Goal: Information Seeking & Learning: Learn about a topic

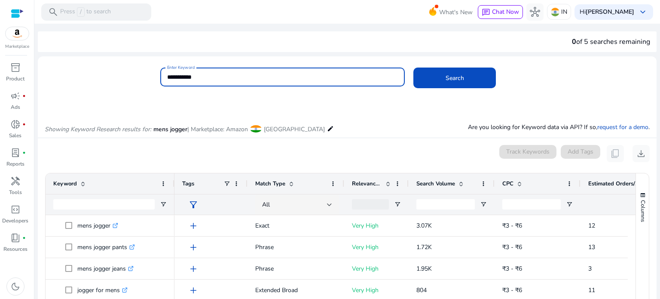
scroll to position [100, 0]
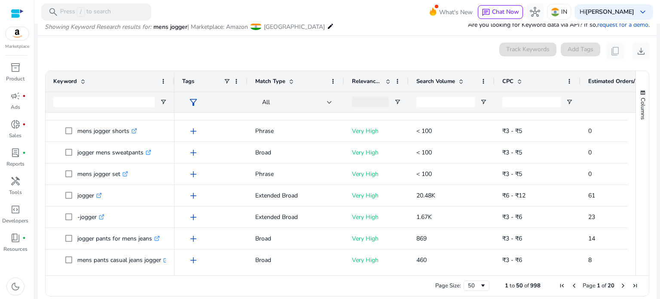
click at [636, 136] on div "Columns Keyword Column Labels Drag here to set column labels" at bounding box center [642, 173] width 13 height 204
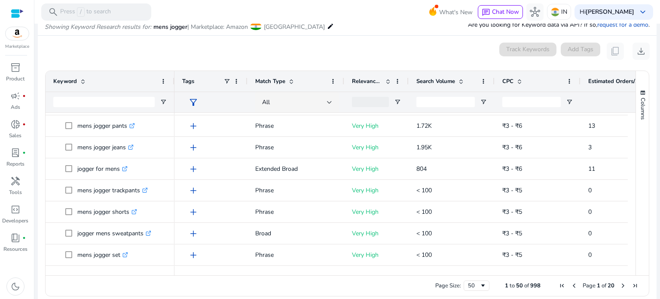
scroll to position [0, 0]
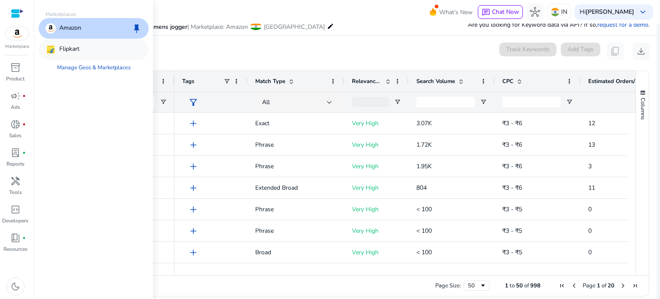
click at [69, 55] on div "Flipkart" at bounding box center [94, 49] width 110 height 21
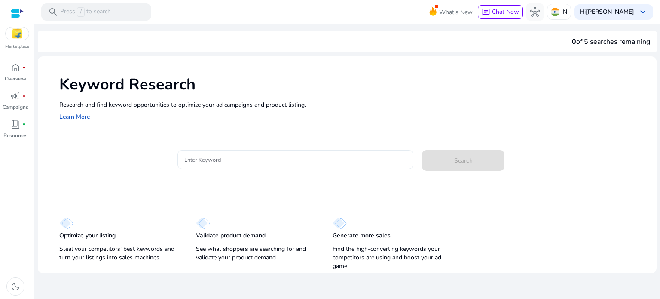
click at [206, 158] on input "Enter Keyword" at bounding box center [295, 159] width 223 height 9
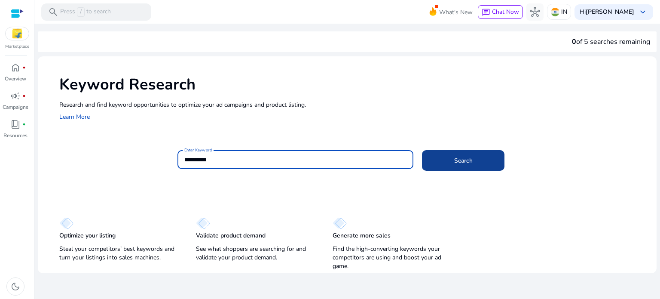
type input "**********"
click at [485, 160] on span at bounding box center [463, 160] width 83 height 21
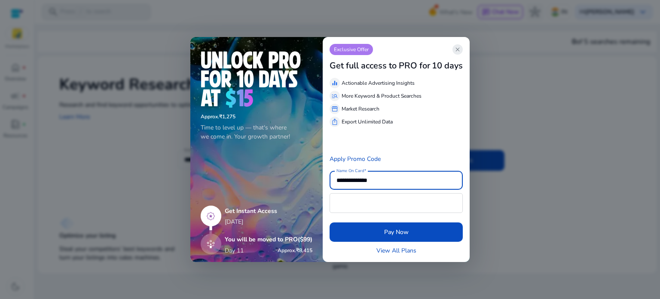
click at [460, 48] on span "close" at bounding box center [458, 49] width 7 height 7
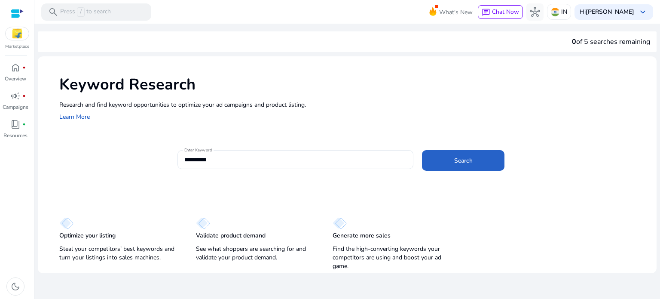
click at [17, 12] on div at bounding box center [17, 14] width 13 height 10
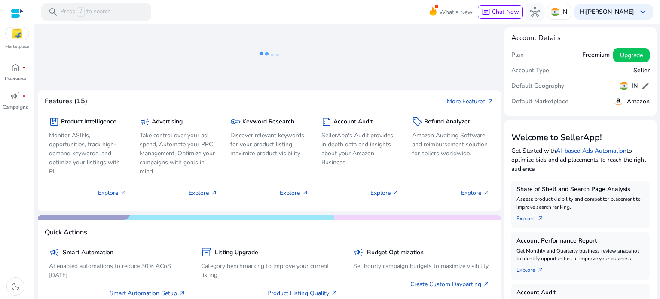
click at [18, 34] on img at bounding box center [17, 33] width 23 height 13
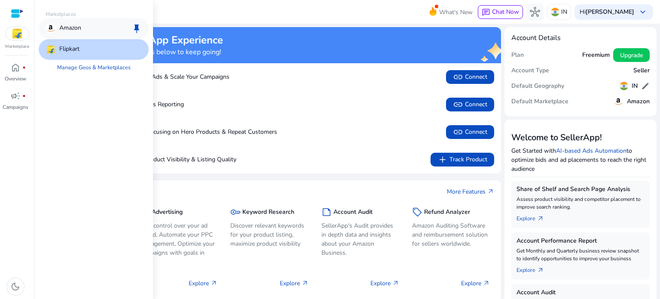
click at [63, 22] on div "Amazon keep" at bounding box center [94, 28] width 110 height 21
